Goal: Transaction & Acquisition: Purchase product/service

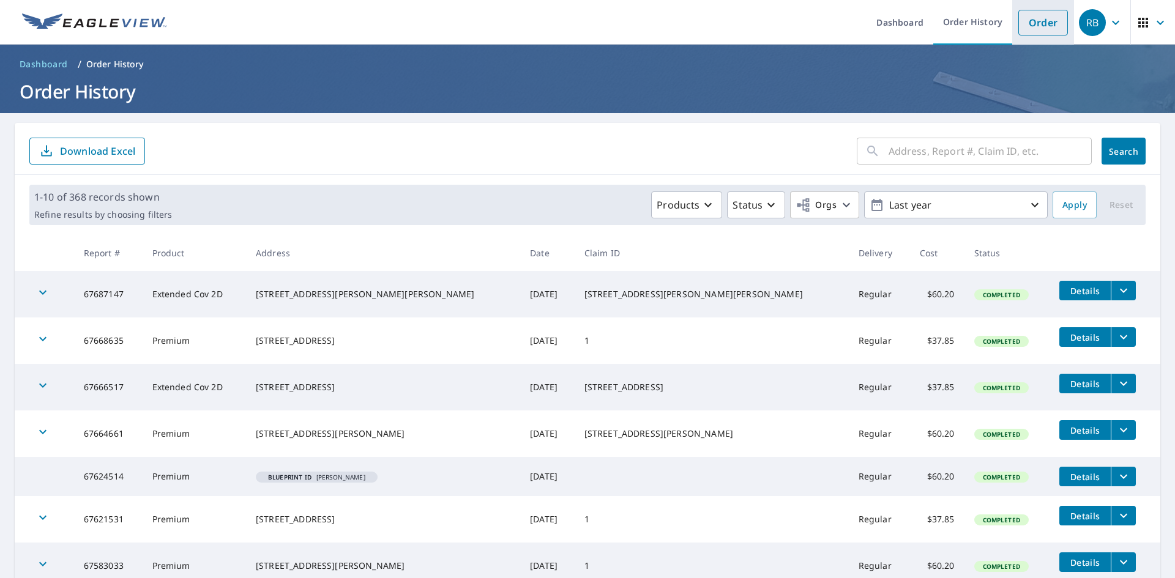
click at [1032, 21] on link "Order" at bounding box center [1043, 23] width 50 height 26
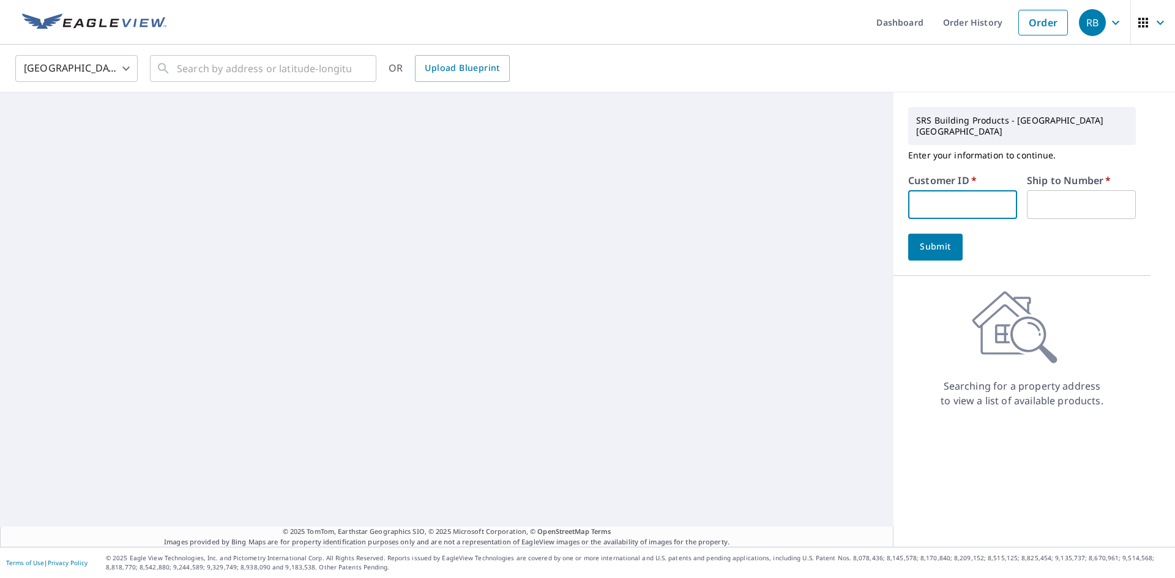
click at [966, 190] on input "text" at bounding box center [962, 204] width 109 height 29
type input "ISA322"
click at [1034, 196] on input "text" at bounding box center [1081, 204] width 109 height 29
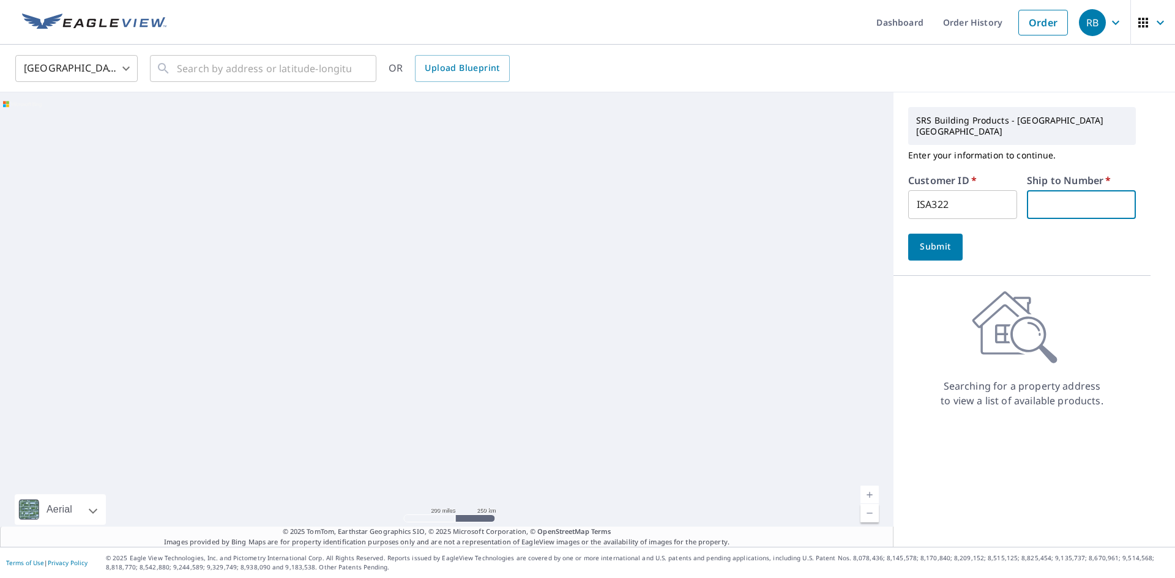
type input "1"
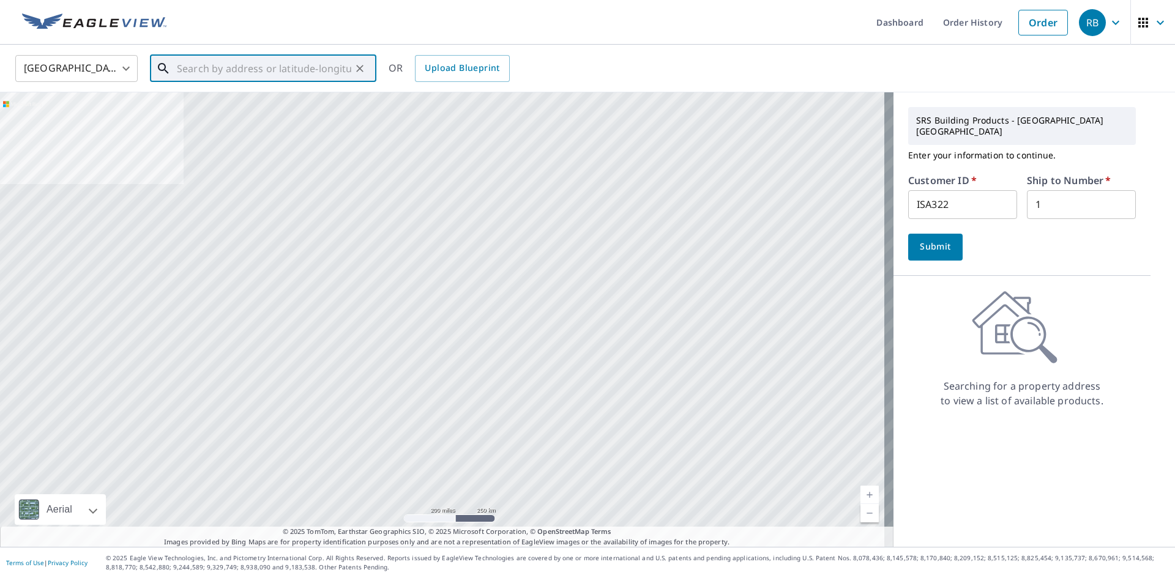
click at [247, 61] on input "text" at bounding box center [264, 68] width 174 height 34
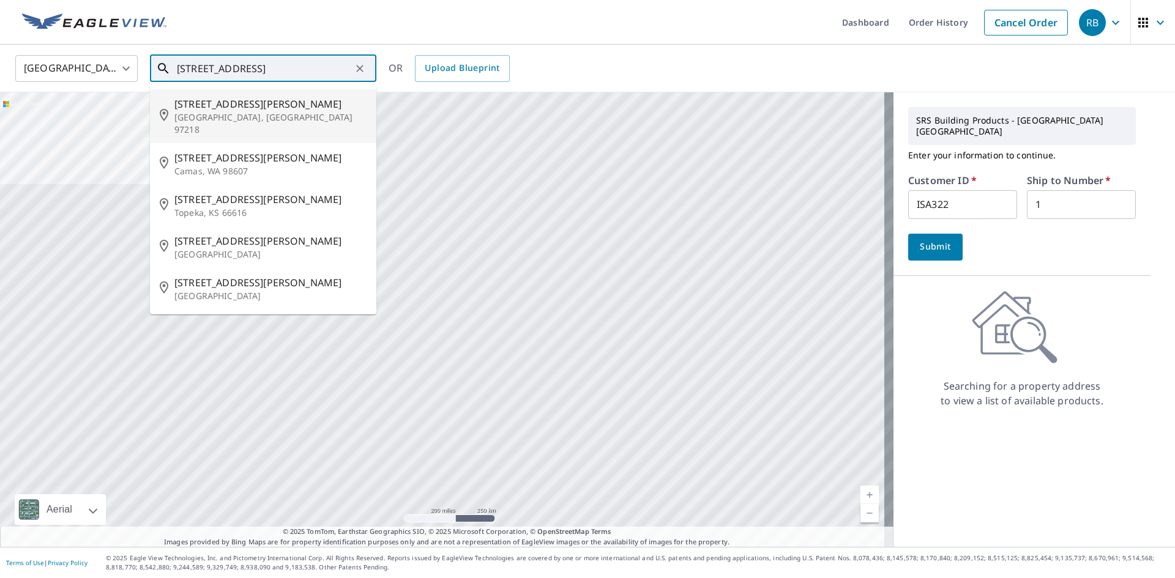
click at [227, 104] on span "[STREET_ADDRESS][PERSON_NAME]" at bounding box center [270, 104] width 192 height 15
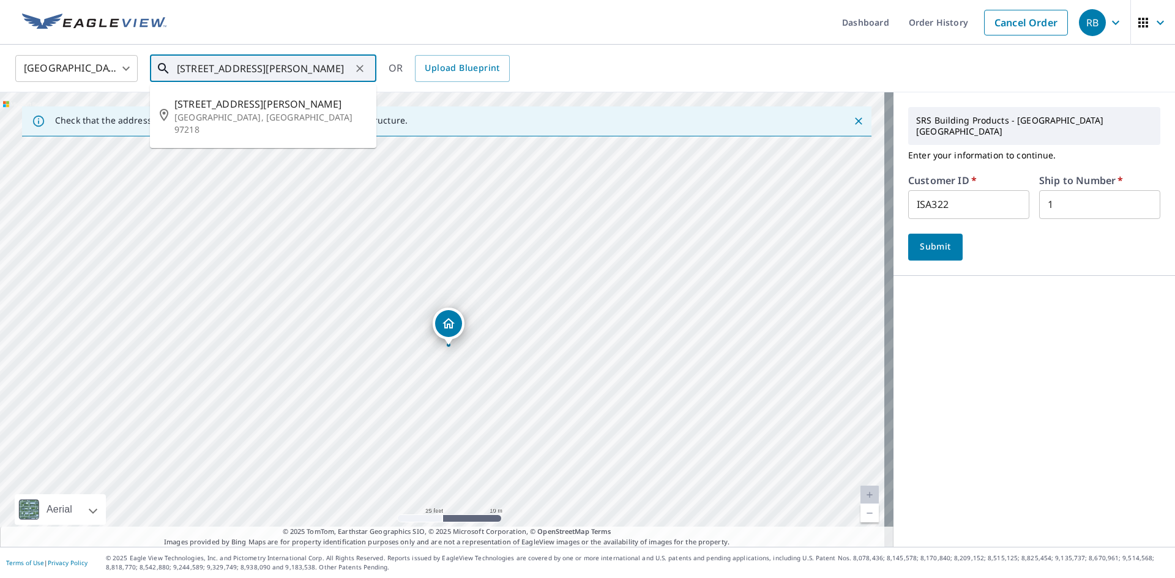
click at [195, 66] on input "[STREET_ADDRESS][PERSON_NAME]" at bounding box center [264, 68] width 174 height 34
drag, startPoint x: 202, startPoint y: 67, endPoint x: 184, endPoint y: 67, distance: 17.8
click at [184, 67] on input "[STREET_ADDRESS][PERSON_NAME]" at bounding box center [264, 68] width 174 height 34
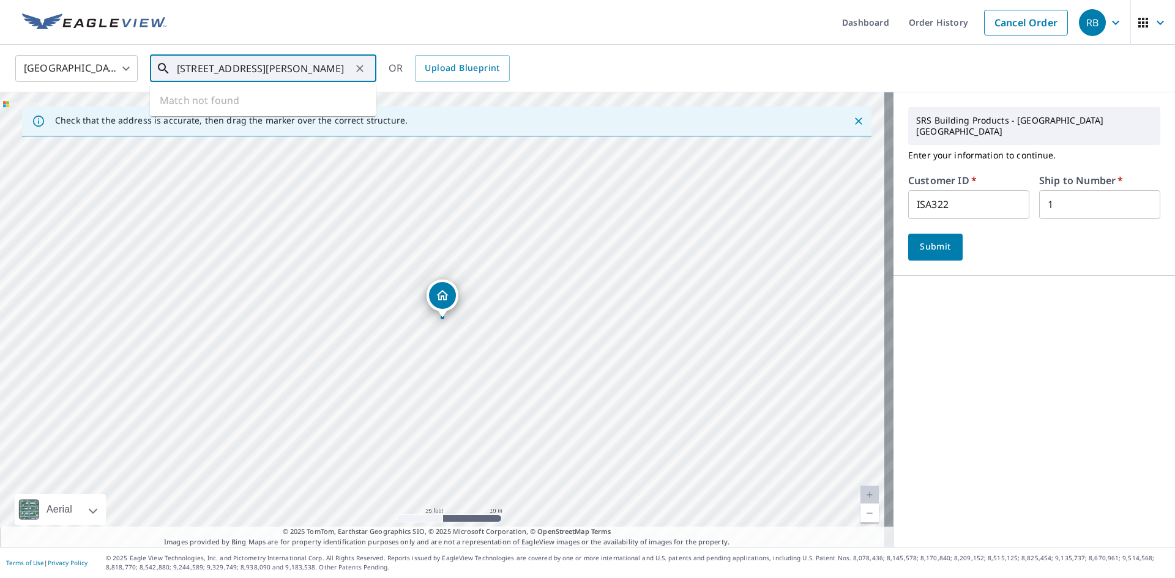
type input "[STREET_ADDRESS][PERSON_NAME]"
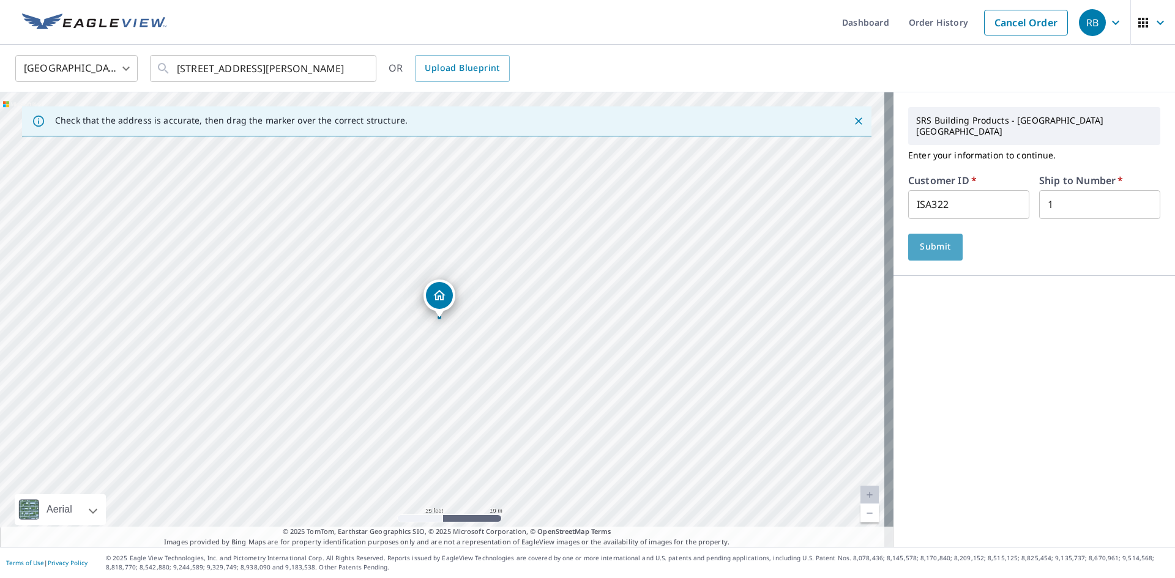
click at [918, 239] on span "Submit" at bounding box center [935, 246] width 35 height 15
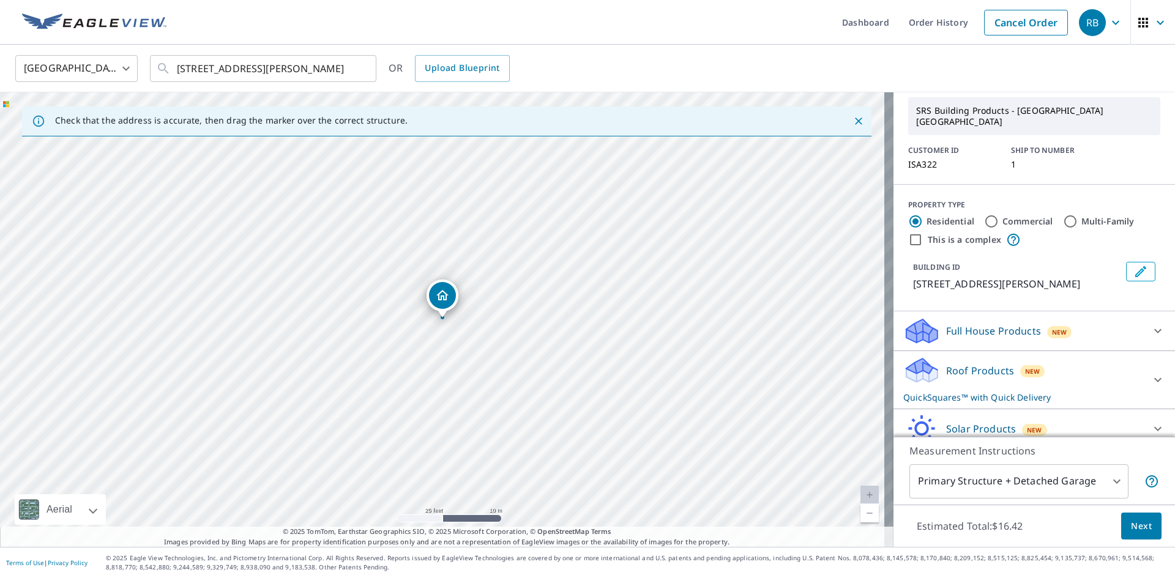
scroll to position [100, 0]
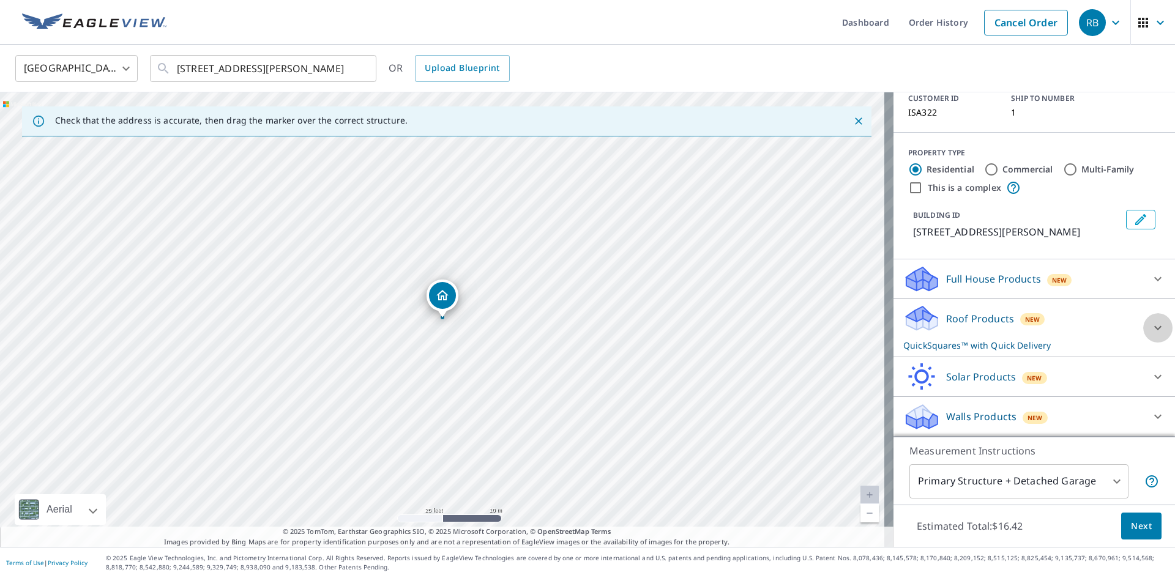
click at [1150, 326] on icon at bounding box center [1157, 328] width 15 height 15
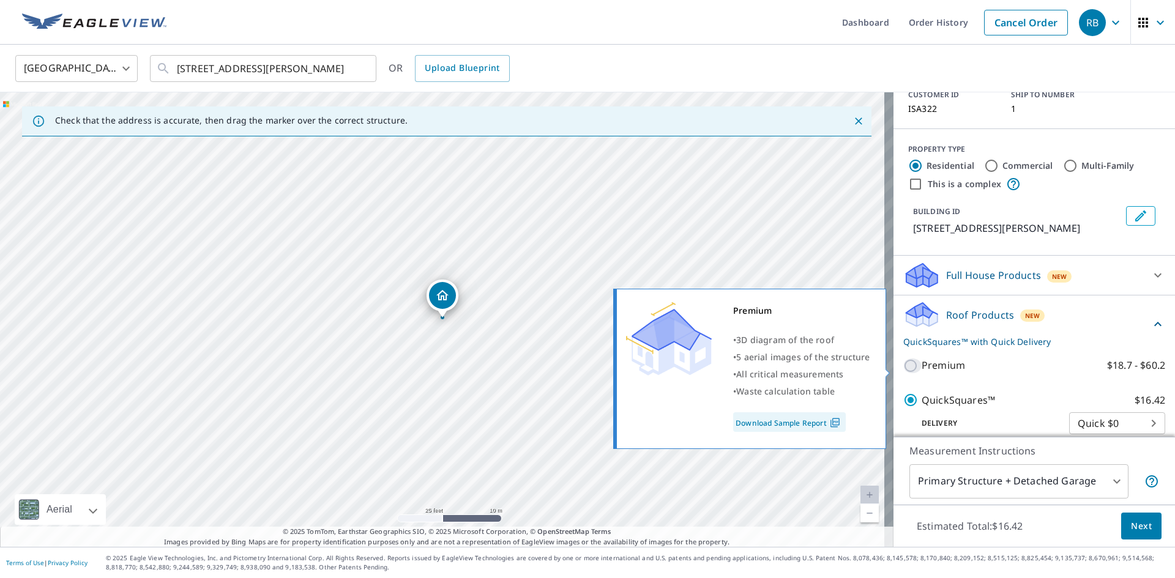
click at [903, 367] on input "Premium $18.7 - $60.2" at bounding box center [912, 366] width 18 height 15
checkbox input "true"
checkbox input "false"
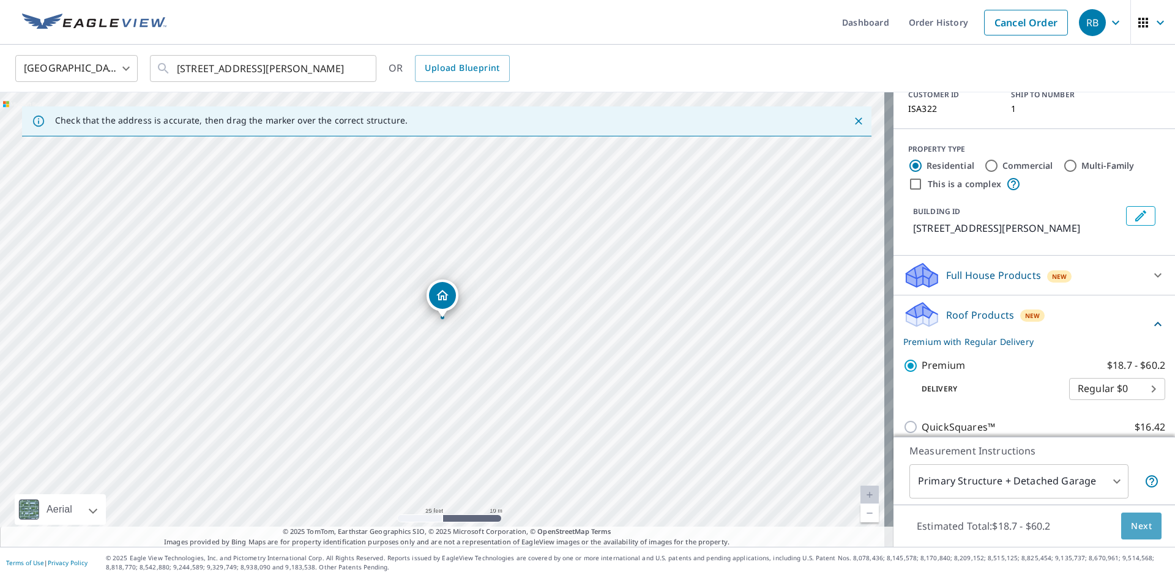
click at [1132, 529] on span "Next" at bounding box center [1141, 526] width 21 height 15
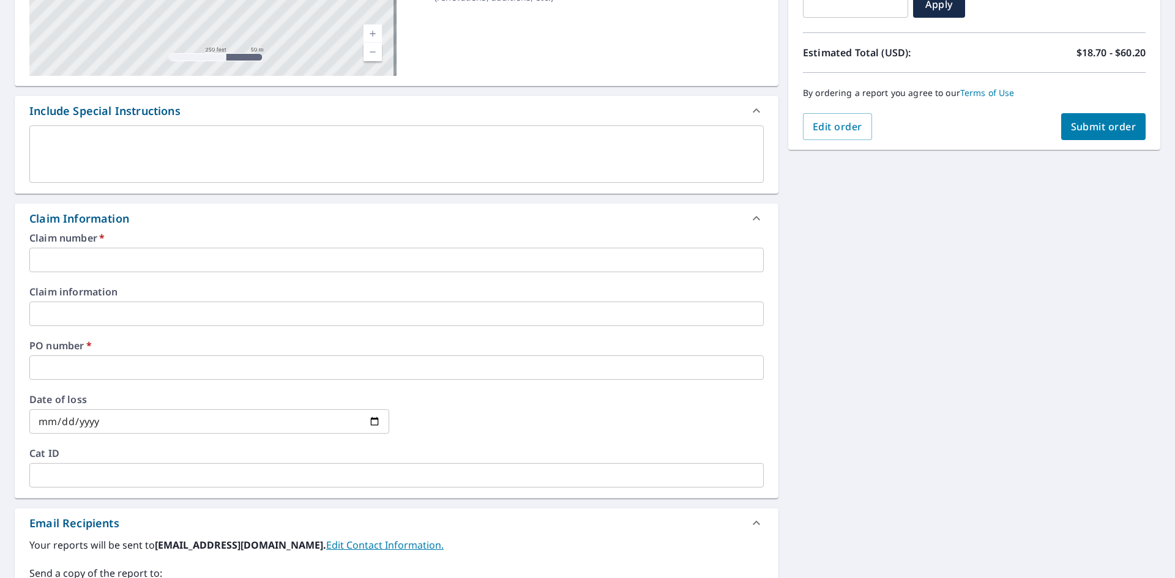
scroll to position [245, 0]
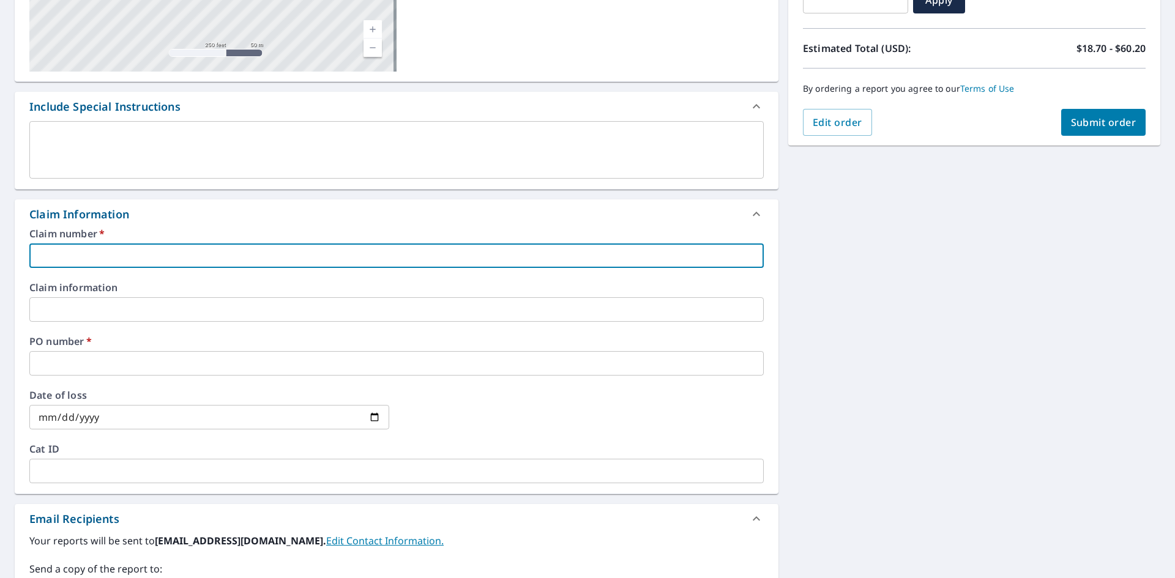
click at [101, 248] on input "text" at bounding box center [396, 256] width 734 height 24
type input "1"
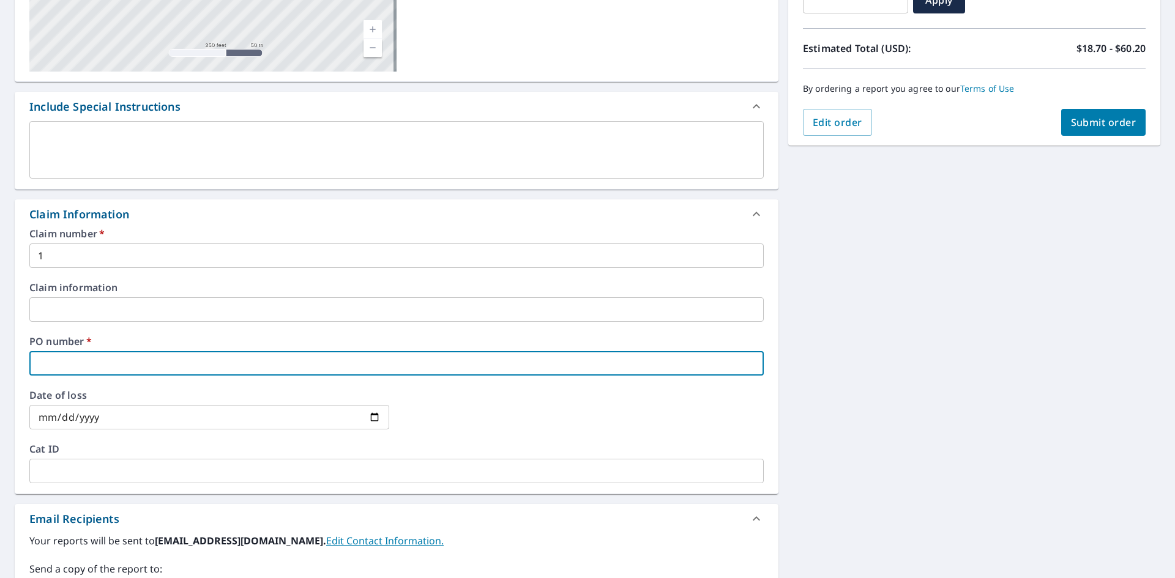
click at [97, 360] on input "text" at bounding box center [396, 363] width 734 height 24
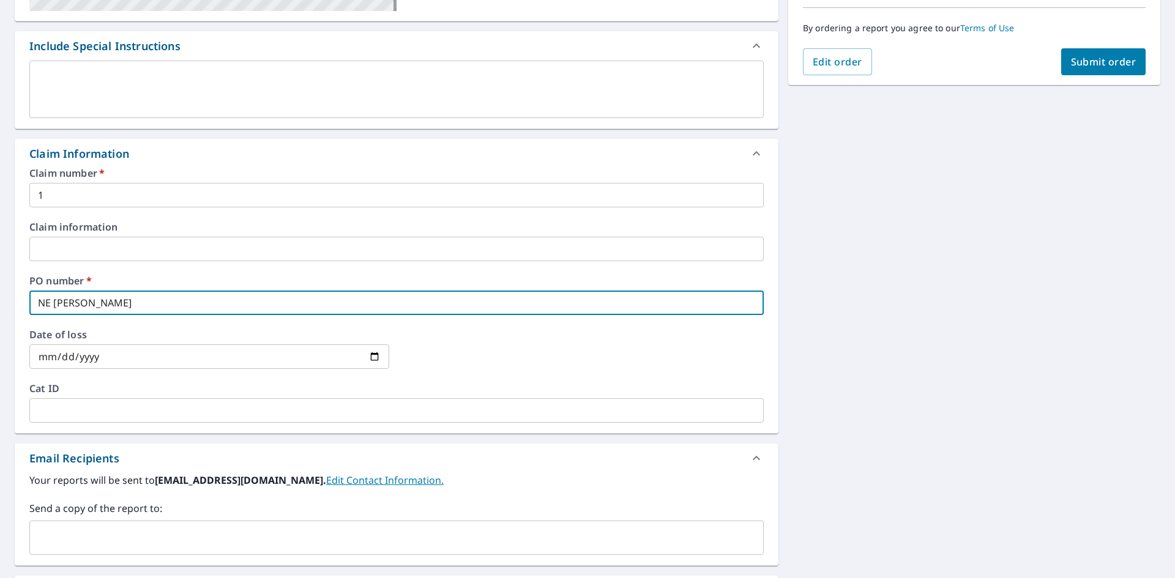
scroll to position [464, 0]
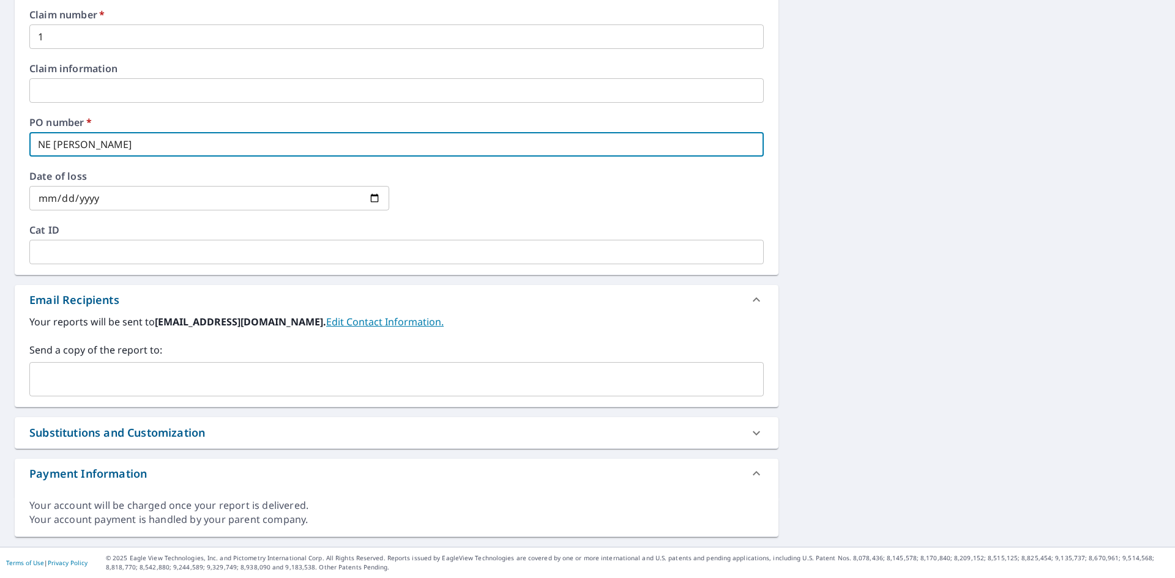
type input "NE [PERSON_NAME]"
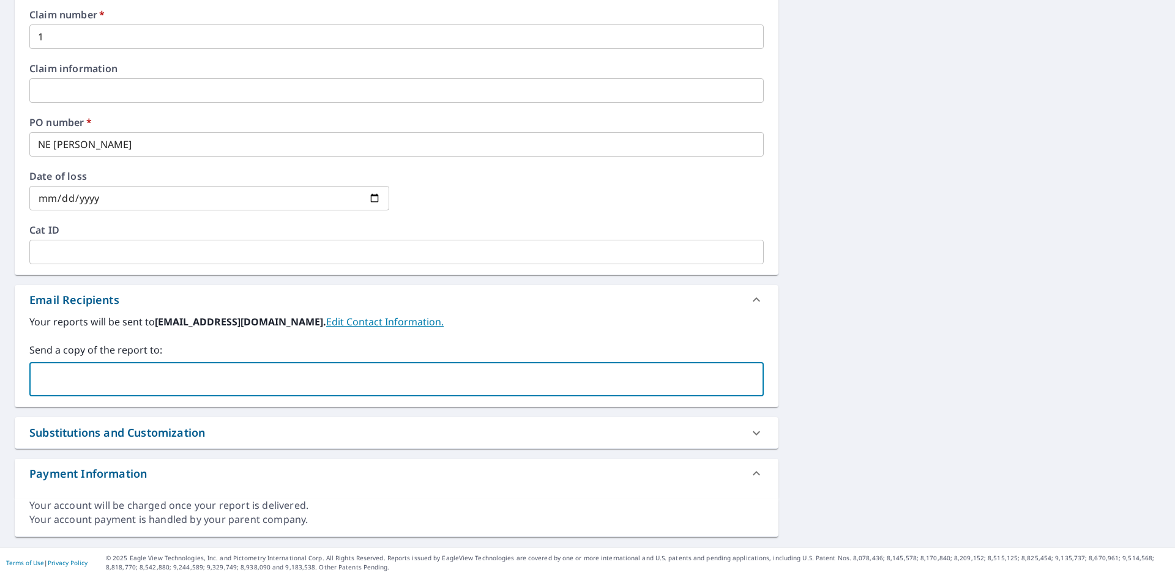
click at [121, 381] on input "text" at bounding box center [387, 379] width 705 height 23
type input "[PERSON_NAME][EMAIL_ADDRESS][PERSON_NAME][DOMAIN_NAME]"
type input "[PERSON_NAME]"
type input "a"
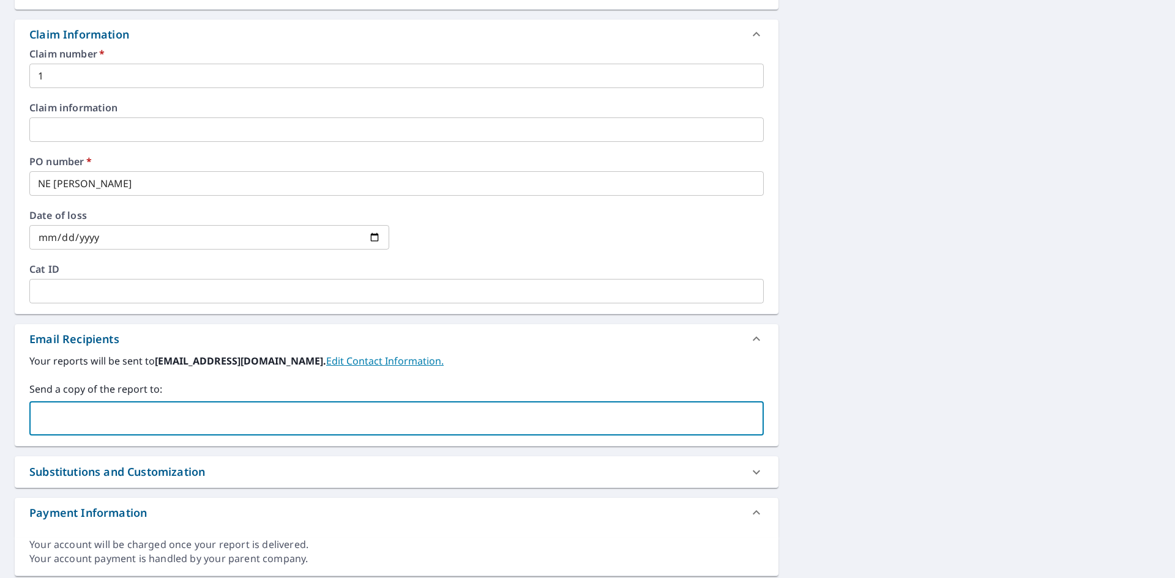
scroll to position [403, 0]
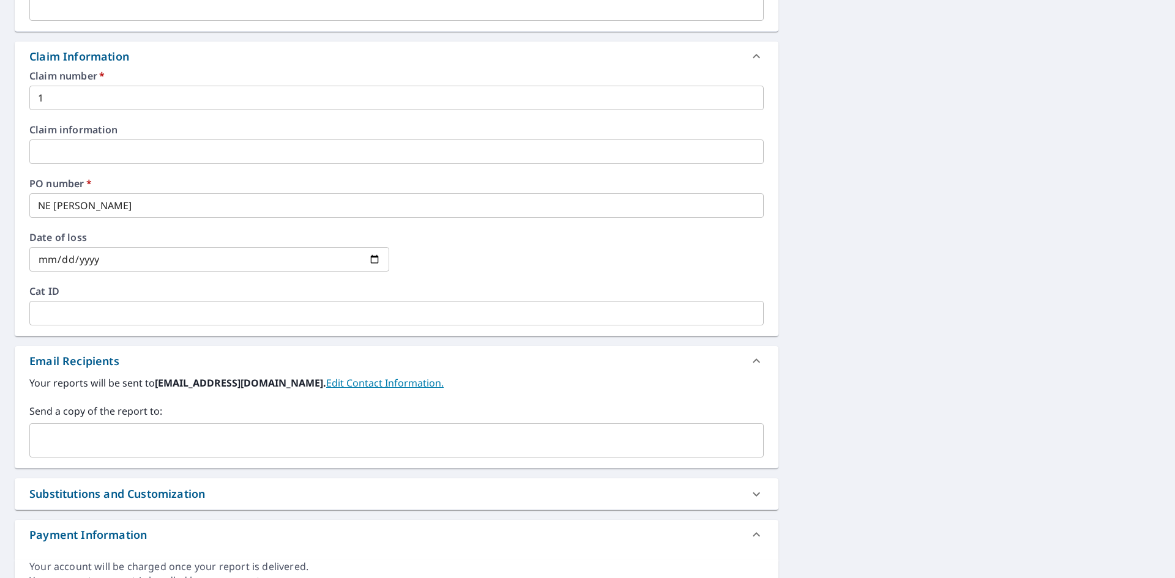
click at [84, 434] on input "text" at bounding box center [387, 440] width 705 height 23
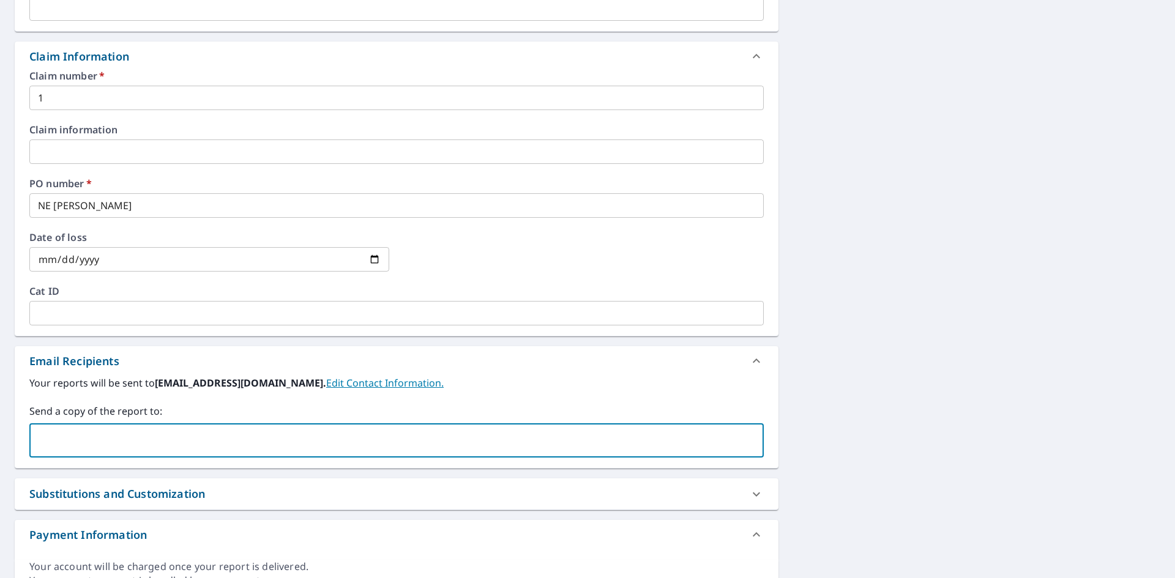
paste input "[PERSON_NAME][EMAIL_ADDRESS][PERSON_NAME][DOMAIN_NAME]"
type input "[PERSON_NAME][EMAIL_ADDRESS][PERSON_NAME][DOMAIN_NAME]"
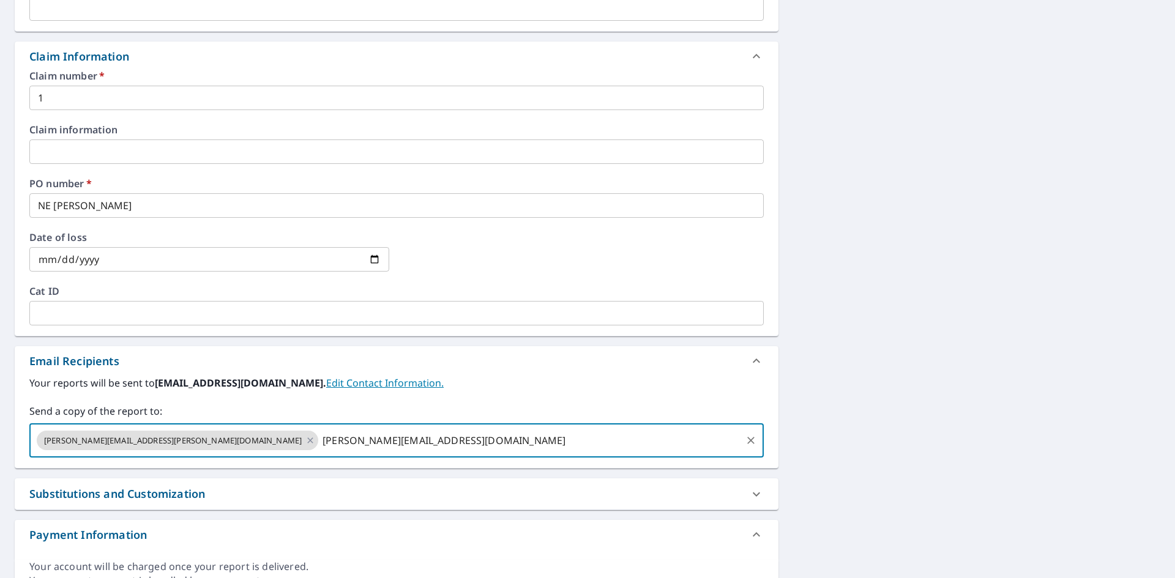
type input "[PERSON_NAME][EMAIL_ADDRESS][DOMAIN_NAME]"
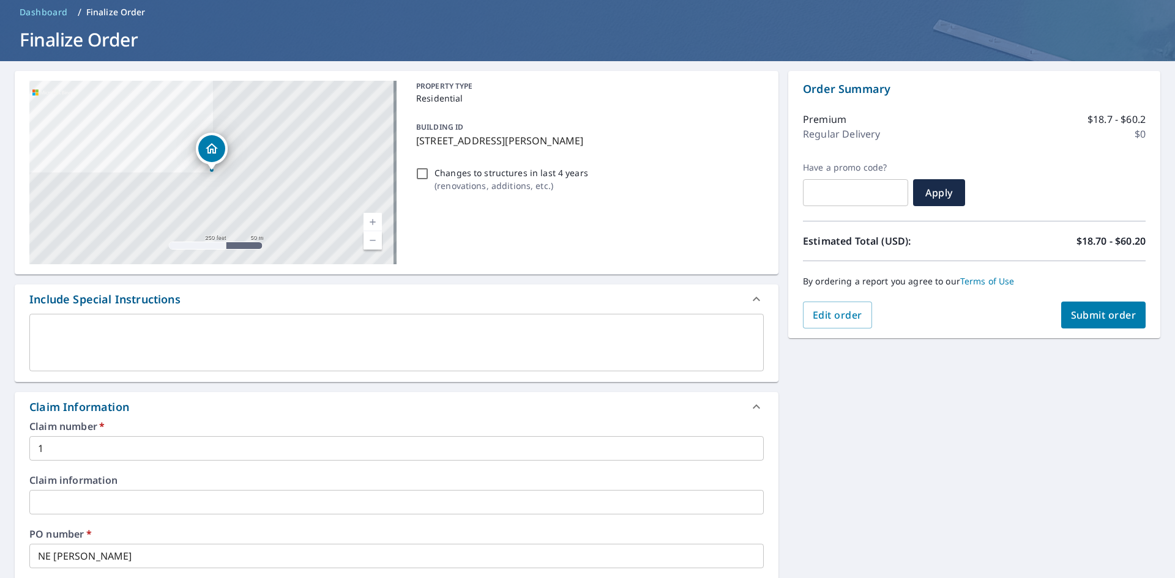
scroll to position [35, 0]
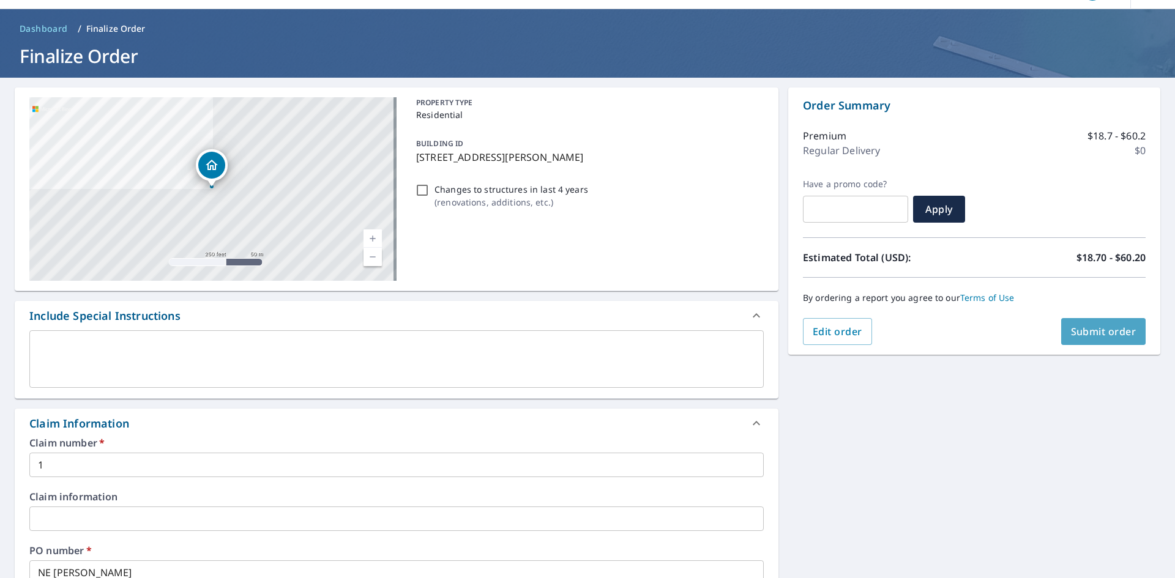
click at [1115, 337] on span "Submit order" at bounding box center [1103, 331] width 65 height 13
